Goal: Task Accomplishment & Management: Use online tool/utility

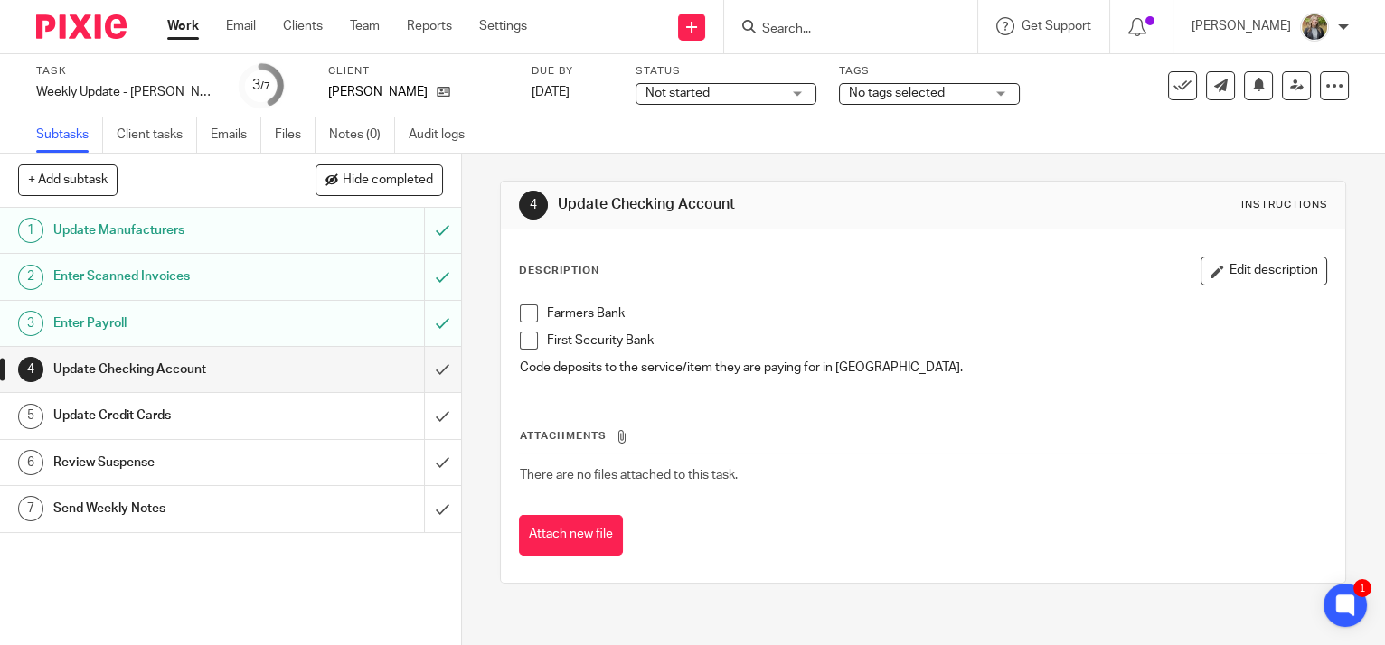
drag, startPoint x: 521, startPoint y: 310, endPoint x: 526, endPoint y: 324, distance: 14.3
click at [521, 311] on span at bounding box center [529, 314] width 18 height 18
click at [530, 343] on span at bounding box center [529, 341] width 18 height 18
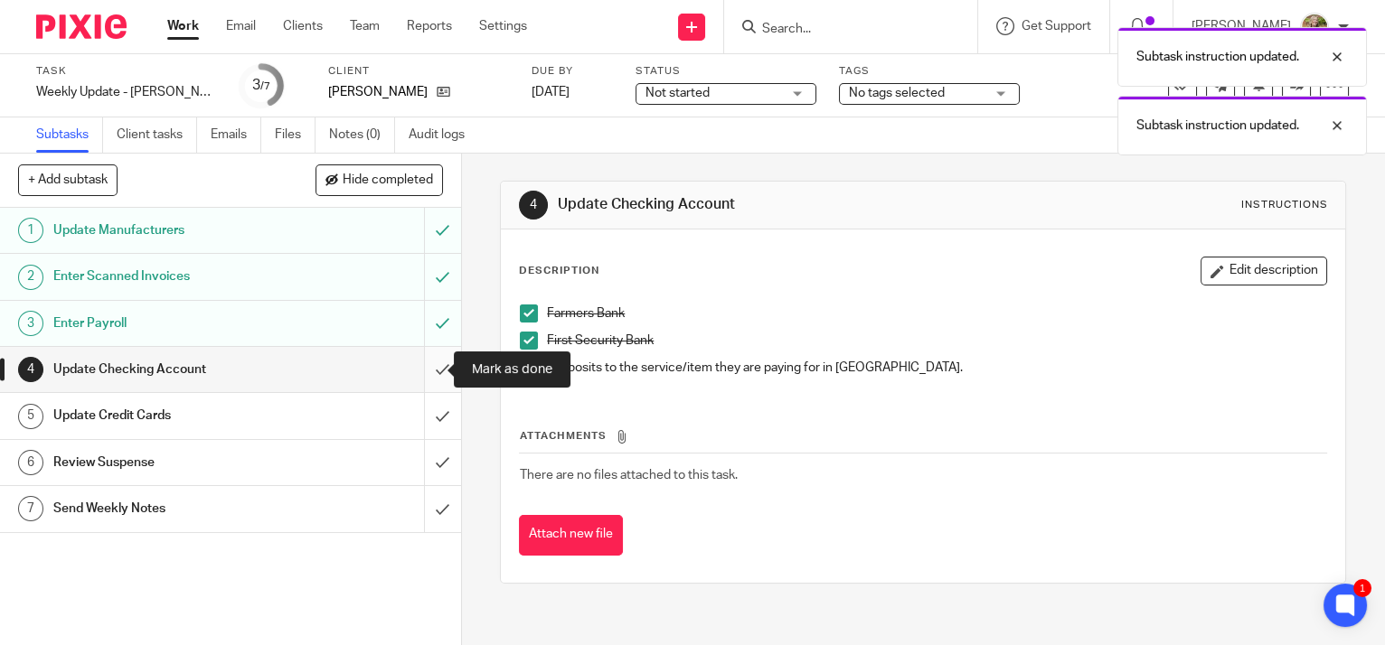
click at [423, 366] on input "submit" at bounding box center [230, 369] width 461 height 45
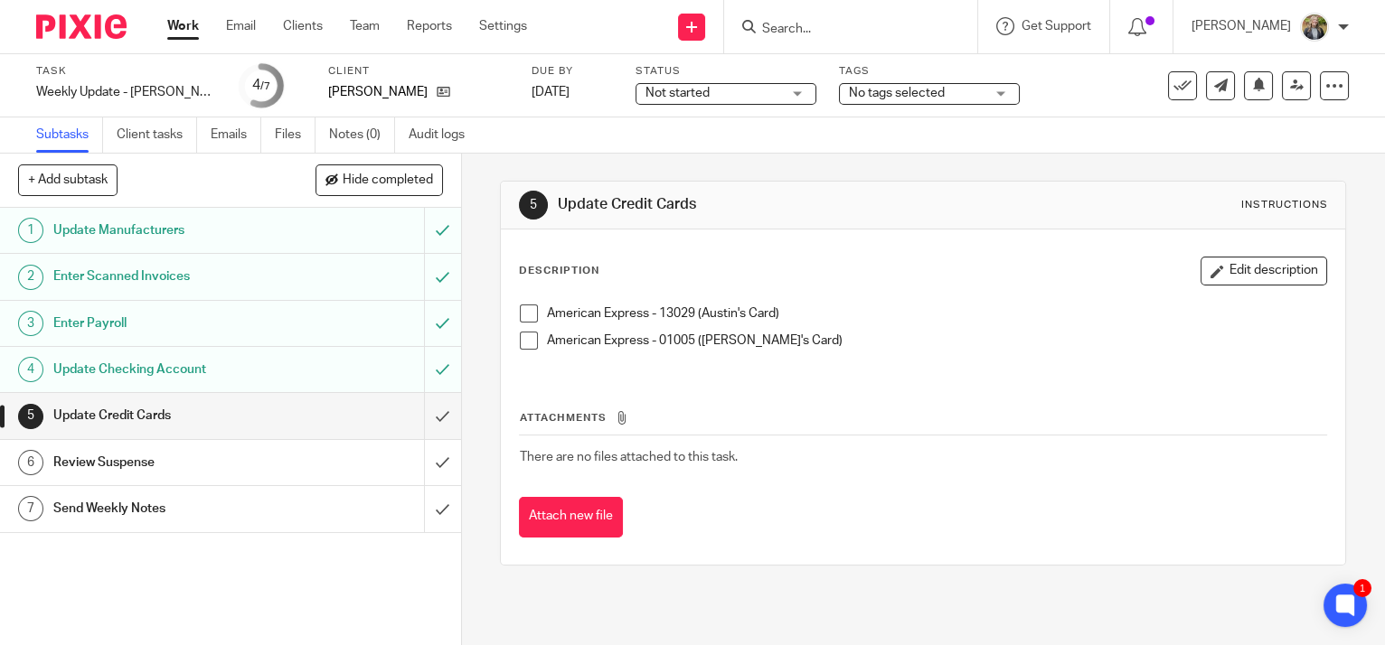
click at [512, 315] on div "American Express - 13029 (Austin's Card) American Express - 01005 ([PERSON_NAME…" at bounding box center [923, 334] width 824 height 77
click at [524, 307] on span at bounding box center [529, 314] width 18 height 18
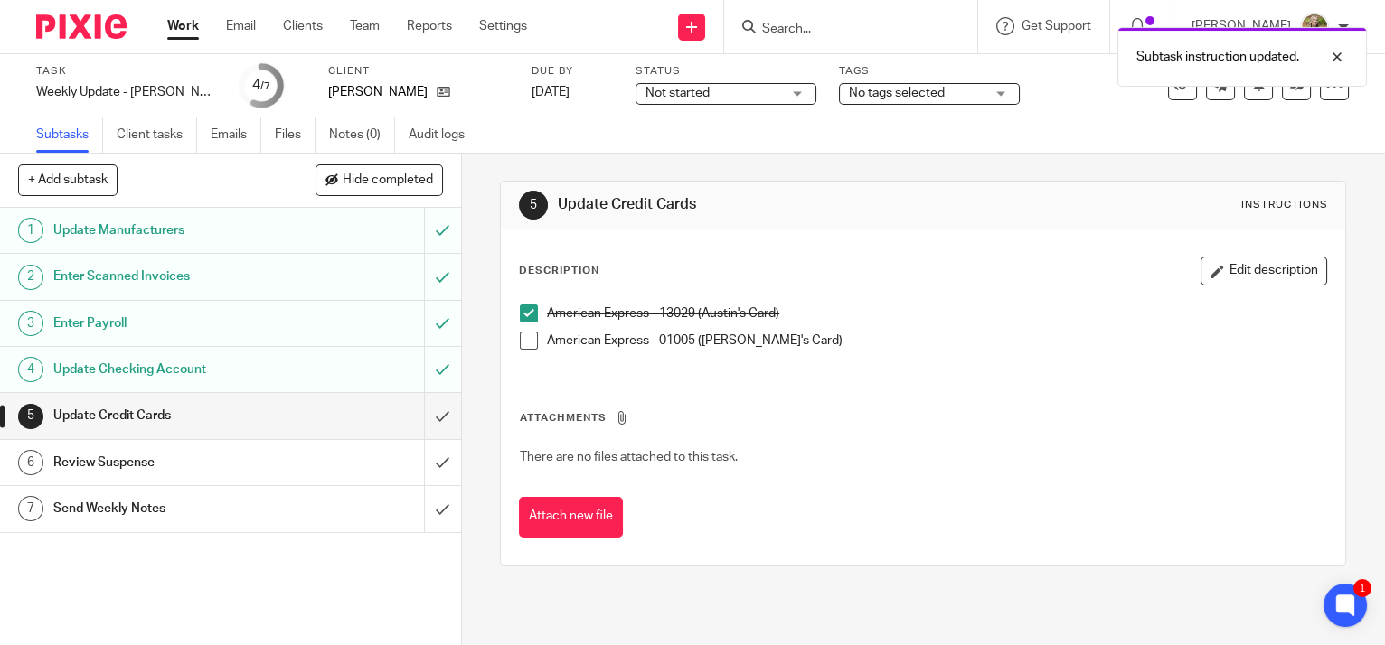
click at [522, 343] on span at bounding box center [529, 341] width 18 height 18
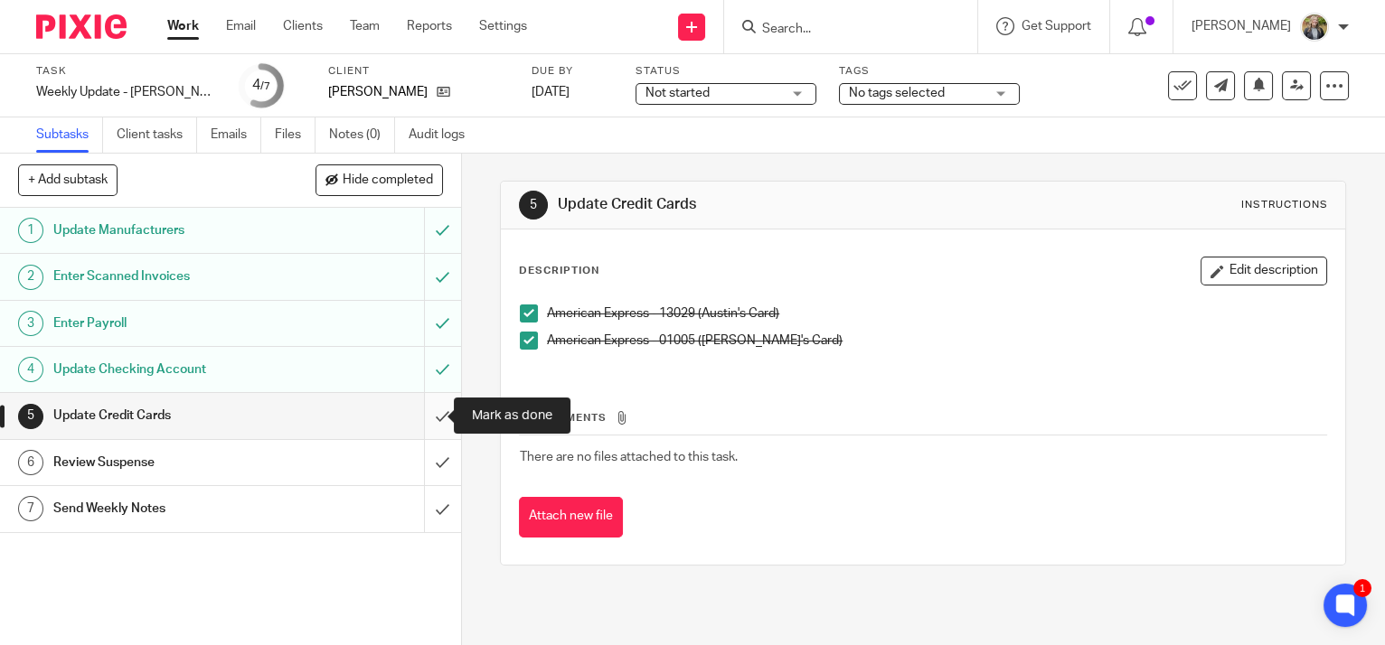
click at [427, 413] on input "submit" at bounding box center [230, 415] width 461 height 45
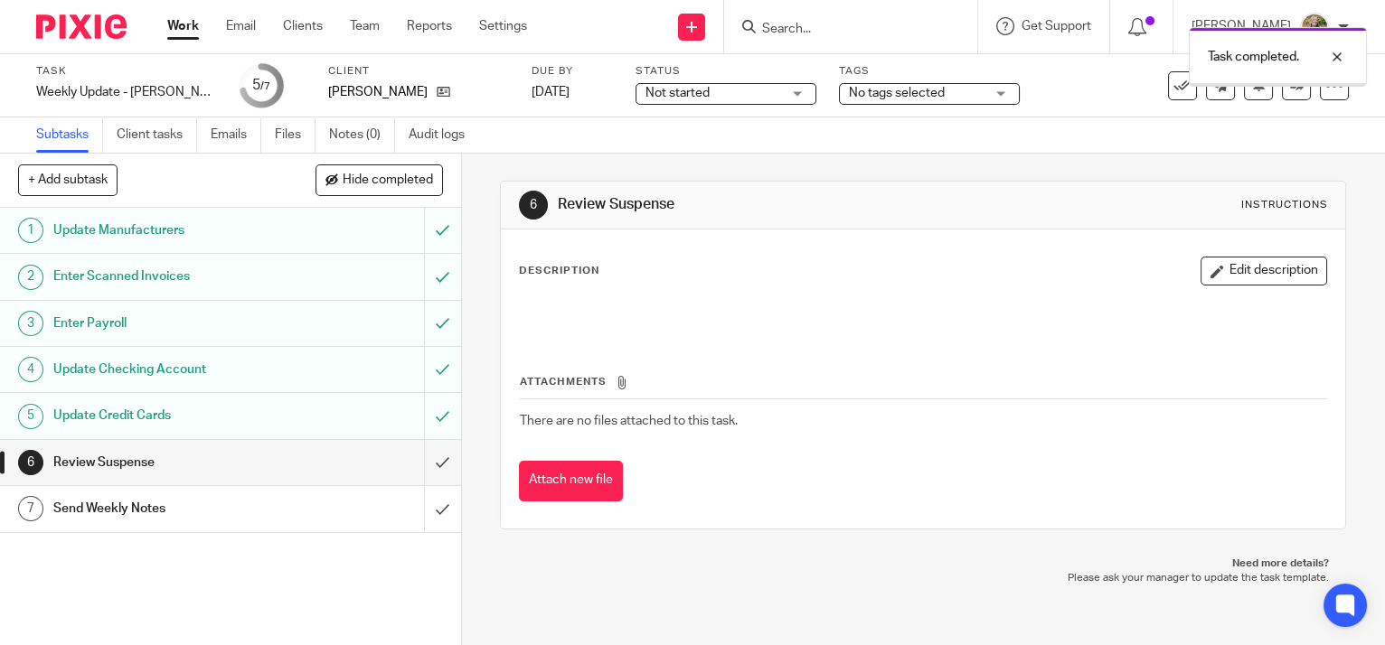
click at [427, 460] on input "submit" at bounding box center [230, 462] width 461 height 45
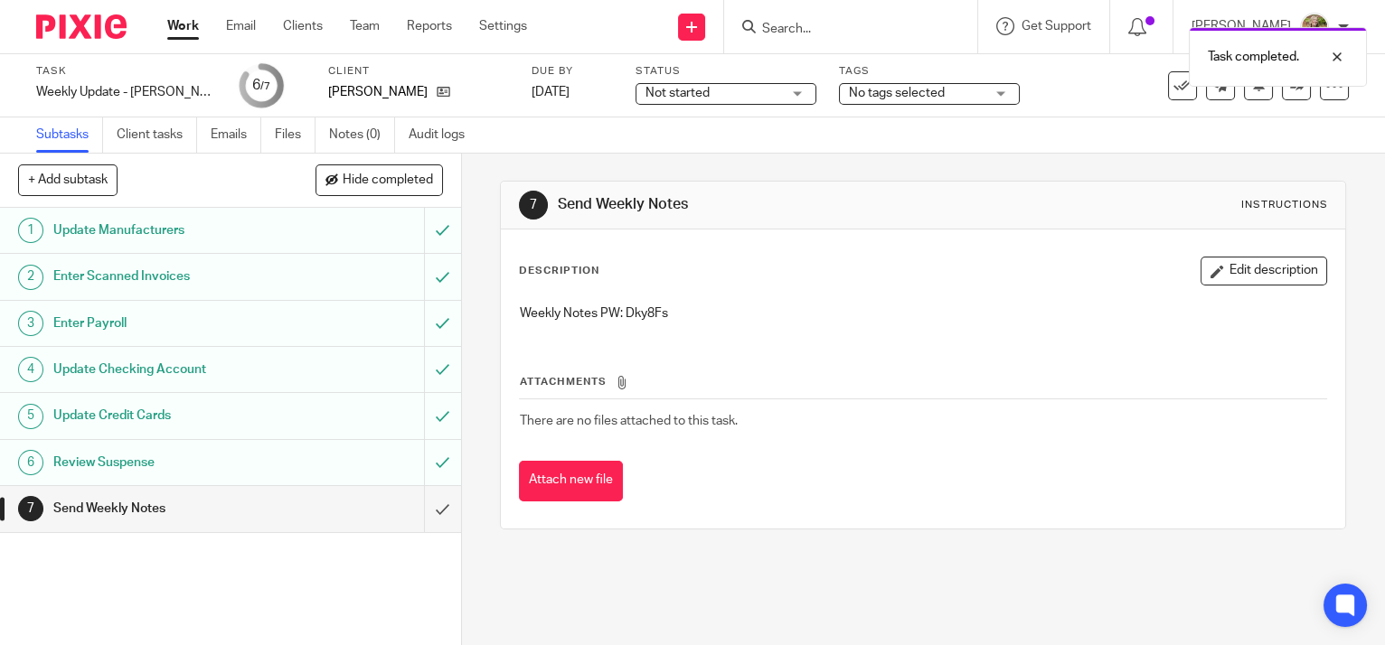
click at [639, 317] on p "Weekly Notes PW: Dky8Fs" at bounding box center [923, 314] width 806 height 18
click at [640, 317] on p "Weekly Notes PW: Dky8Fs" at bounding box center [923, 314] width 806 height 18
copy p "Dky8Fs"
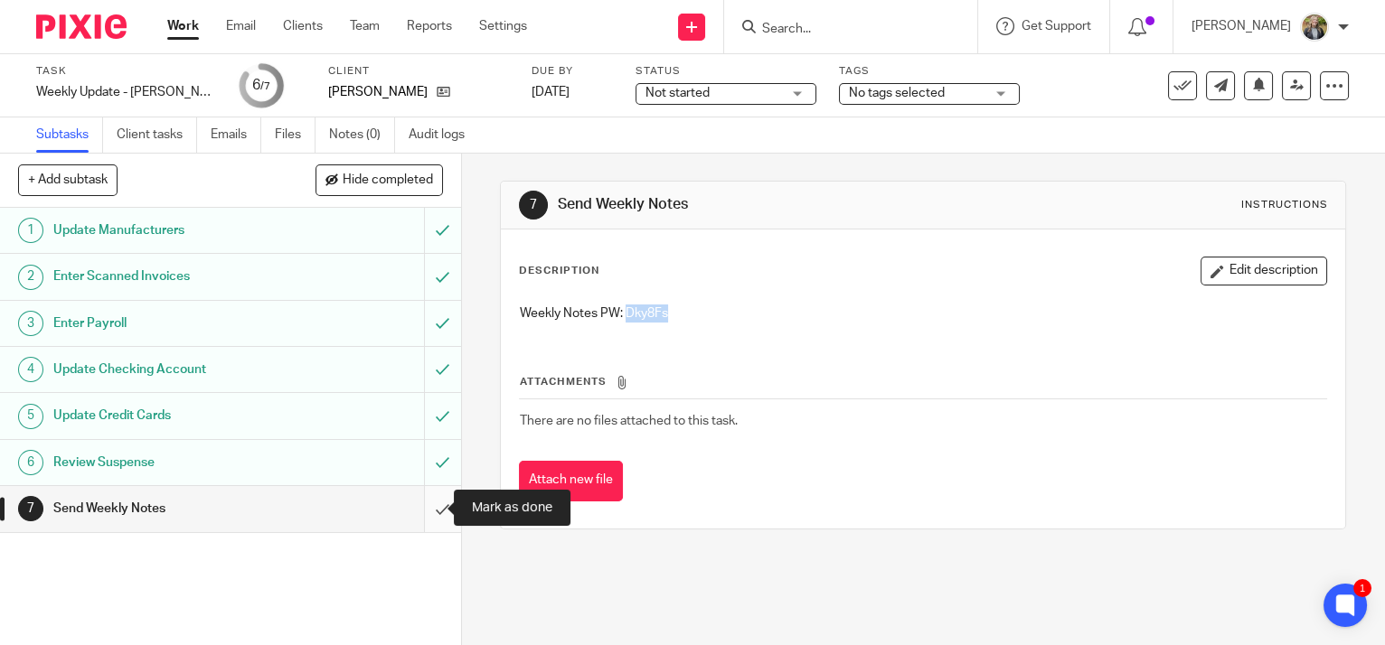
click at [422, 509] on input "submit" at bounding box center [230, 508] width 461 height 45
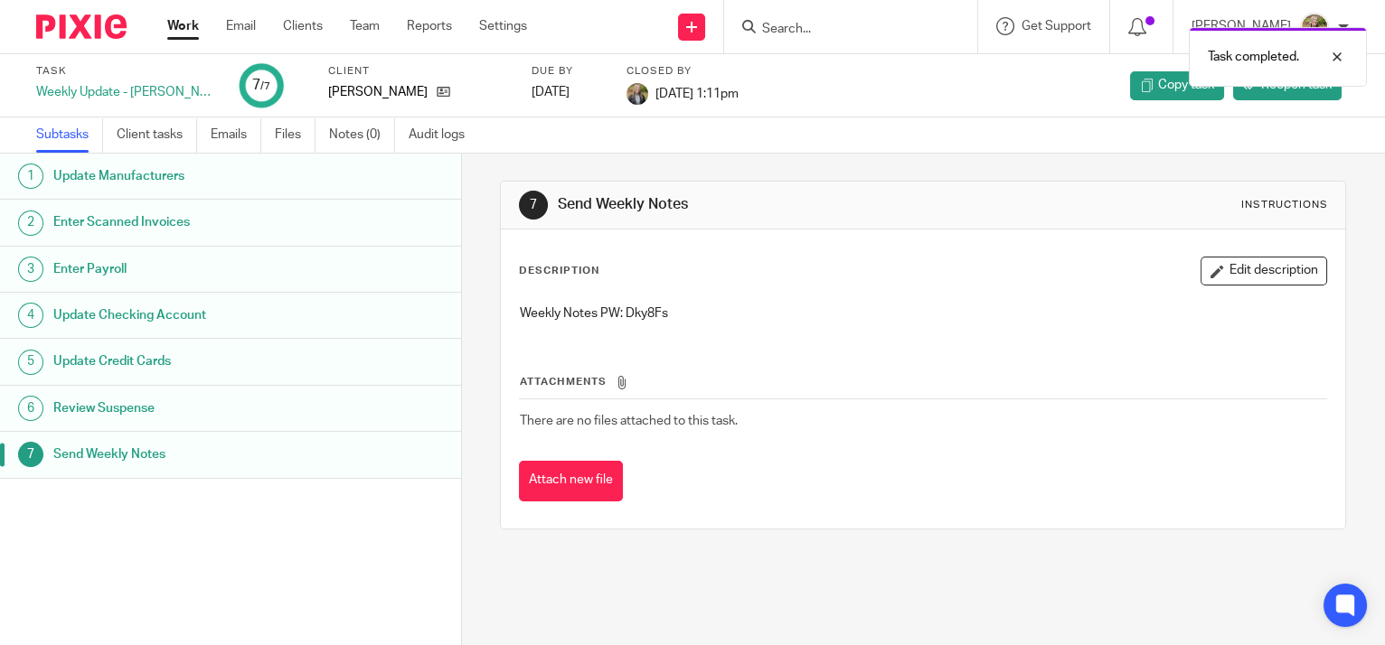
click at [187, 30] on link "Work" at bounding box center [183, 26] width 32 height 18
